Goal: Task Accomplishment & Management: Manage account settings

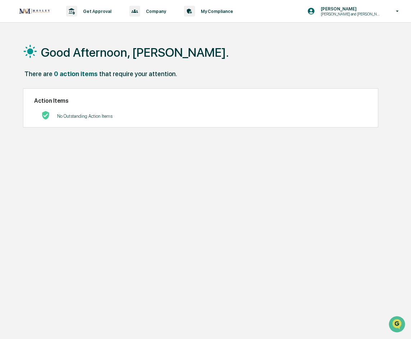
click at [212, 72] on div "There are 0 action items that require your attention." at bounding box center [208, 77] width 370 height 15
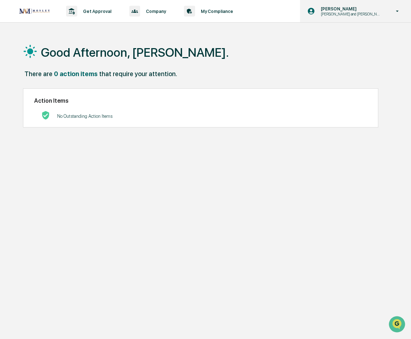
click at [374, 16] on p "[PERSON_NAME] and [PERSON_NAME] Onboarding" at bounding box center [350, 14] width 70 height 5
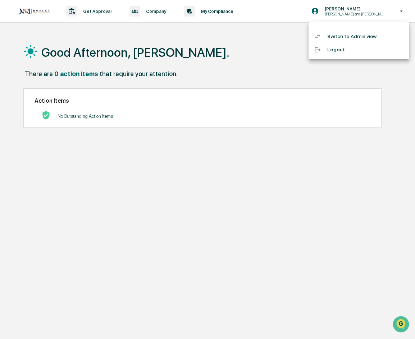
click at [361, 40] on li "Switch to Admin view..." at bounding box center [359, 36] width 101 height 13
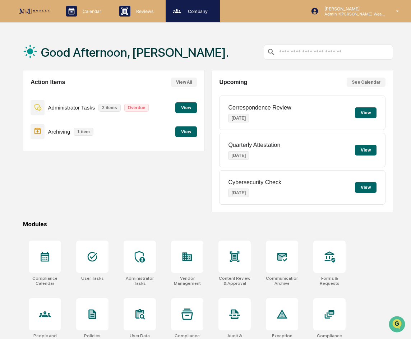
click at [211, 14] on div "Company People, Data, Settings" at bounding box center [192, 11] width 47 height 11
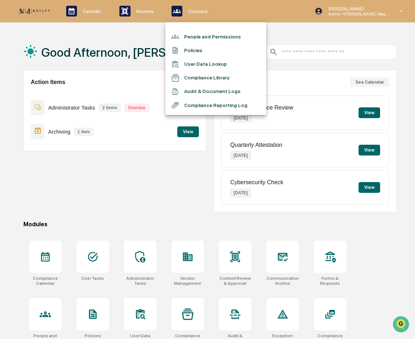
click at [205, 34] on li "People and Permissions" at bounding box center [215, 37] width 101 height 14
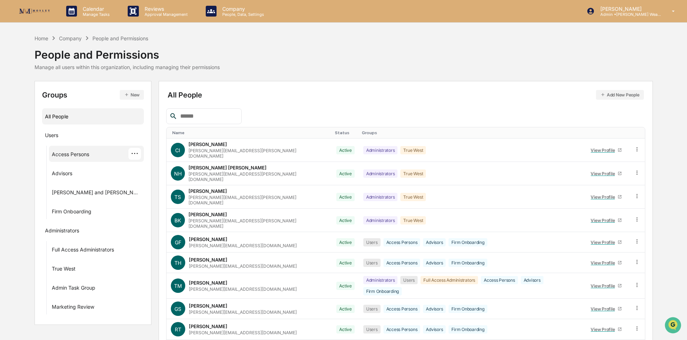
click at [96, 157] on div "Access Persons ···" at bounding box center [97, 154] width 90 height 12
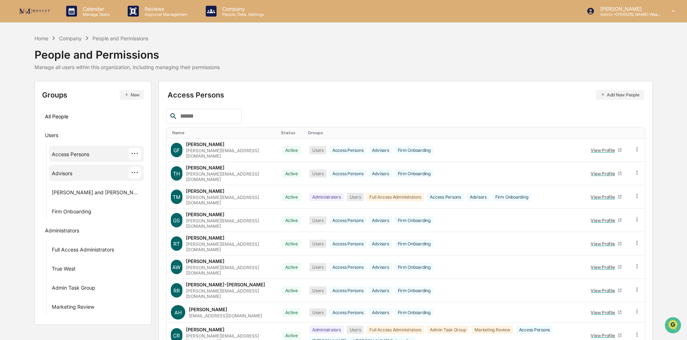
click at [86, 170] on div "Advisors ···" at bounding box center [97, 173] width 90 height 12
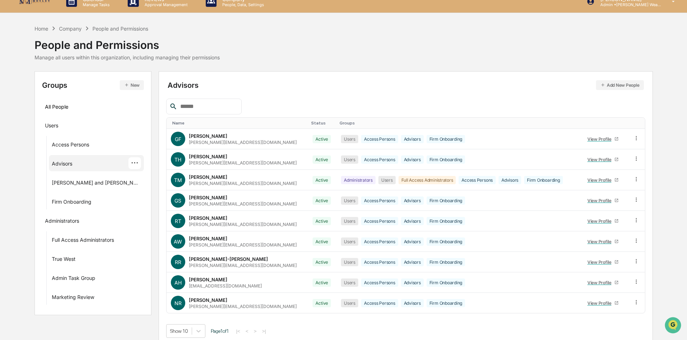
scroll to position [15, 0]
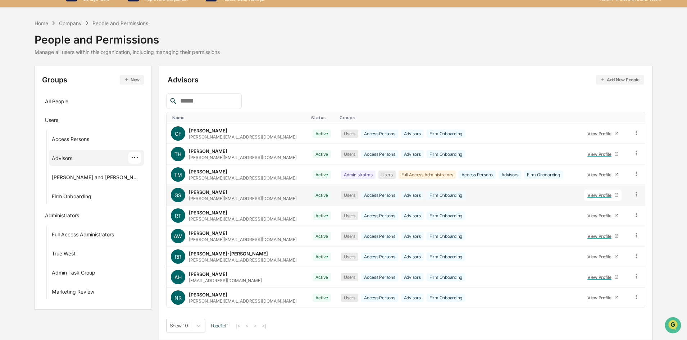
click at [411, 196] on icon at bounding box center [636, 194] width 7 height 7
click at [205, 193] on div "[PERSON_NAME]" at bounding box center [208, 192] width 38 height 6
click at [411, 194] on icon at bounding box center [636, 194] width 7 height 7
click at [411, 246] on div "Reset Password" at bounding box center [604, 249] width 60 height 9
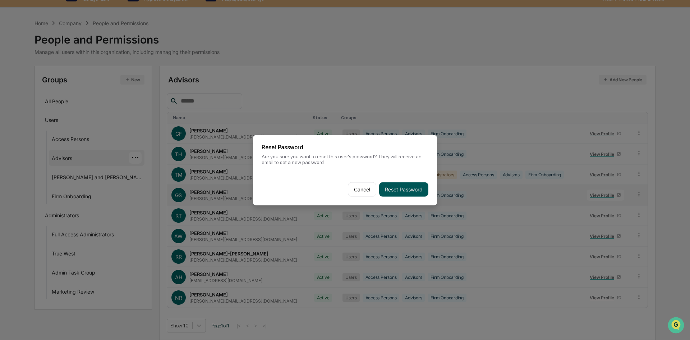
click at [395, 187] on button "Reset Password" at bounding box center [403, 189] width 49 height 14
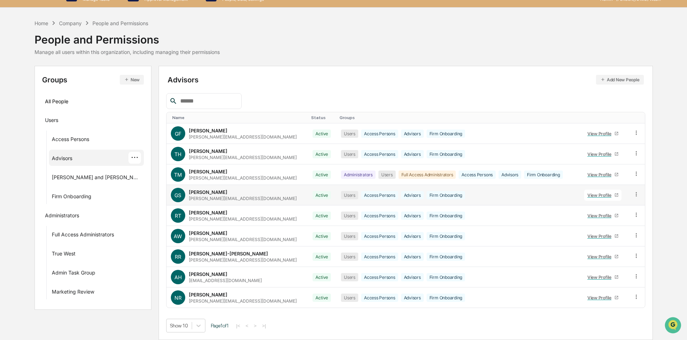
scroll to position [0, 0]
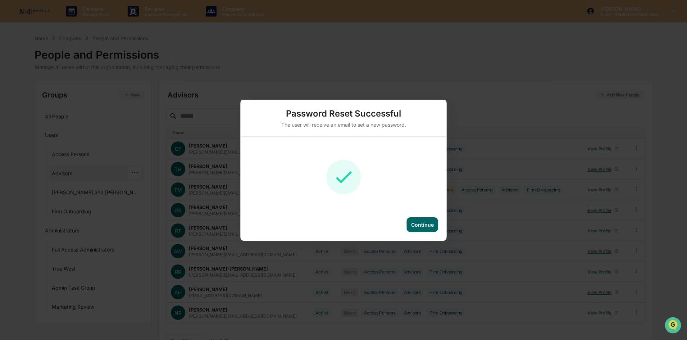
click at [411, 225] on div "Continue" at bounding box center [422, 224] width 23 height 6
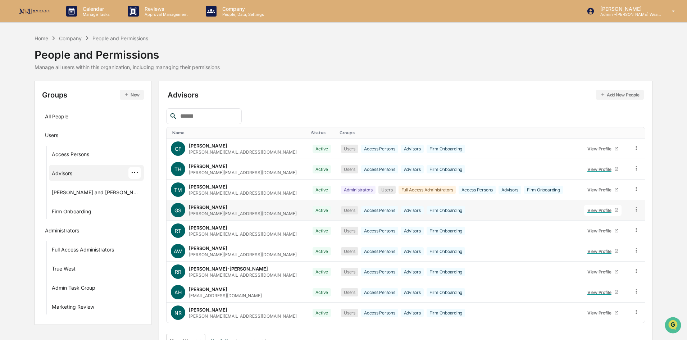
click at [411, 211] on div "View Profile" at bounding box center [600, 209] width 27 height 5
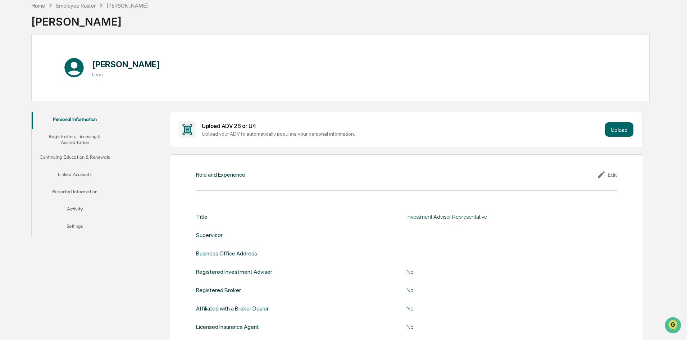
click at [80, 225] on button "Settings" at bounding box center [75, 227] width 86 height 17
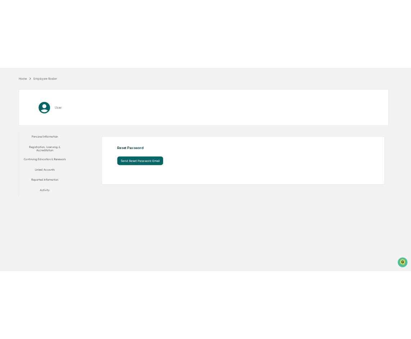
scroll to position [34, 0]
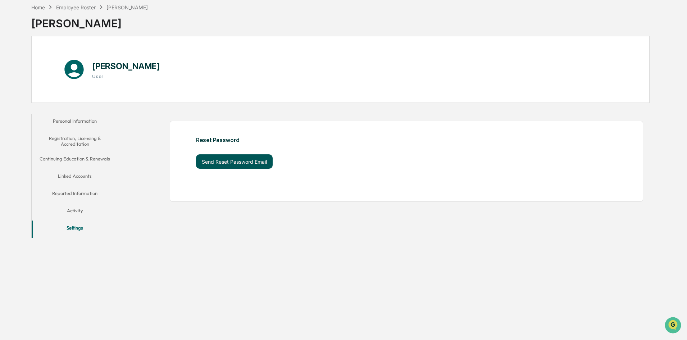
click at [240, 165] on button "Send Reset Password Email" at bounding box center [234, 161] width 77 height 14
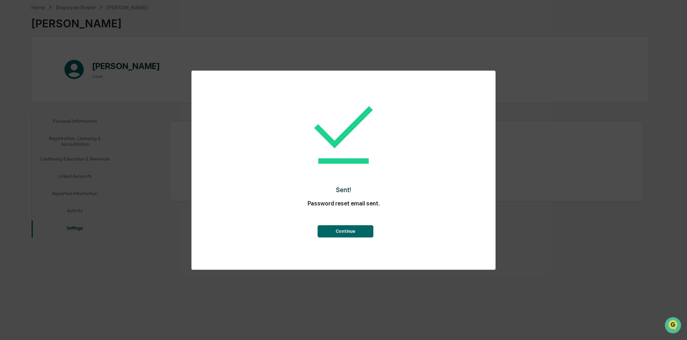
click at [330, 235] on button "Continue" at bounding box center [345, 231] width 56 height 12
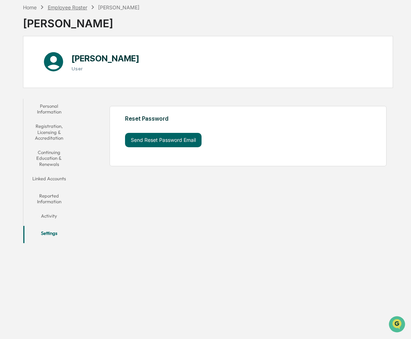
click at [68, 9] on div "Employee Roster" at bounding box center [68, 7] width 40 height 6
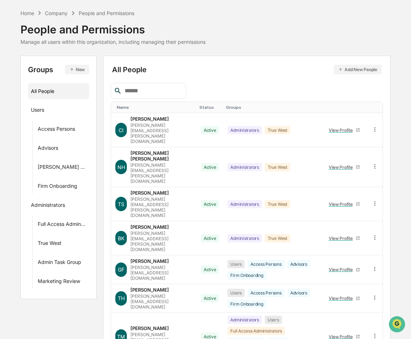
scroll to position [94, 0]
